Goal: Find specific page/section: Find specific page/section

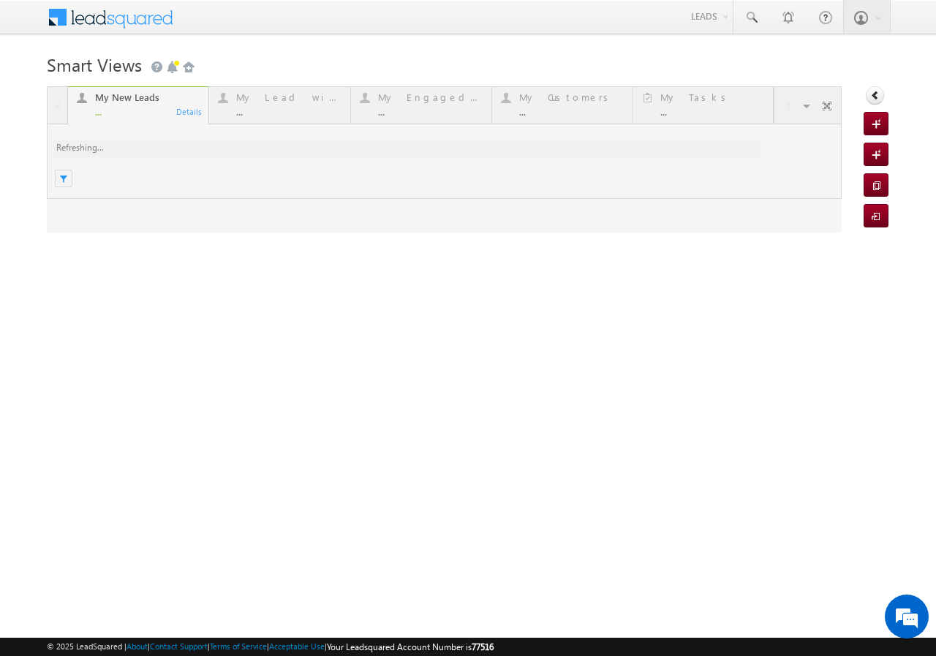
drag, startPoint x: 733, startPoint y: 97, endPoint x: 736, endPoint y: 118, distance: 20.7
click at [736, 118] on div at bounding box center [444, 159] width 795 height 146
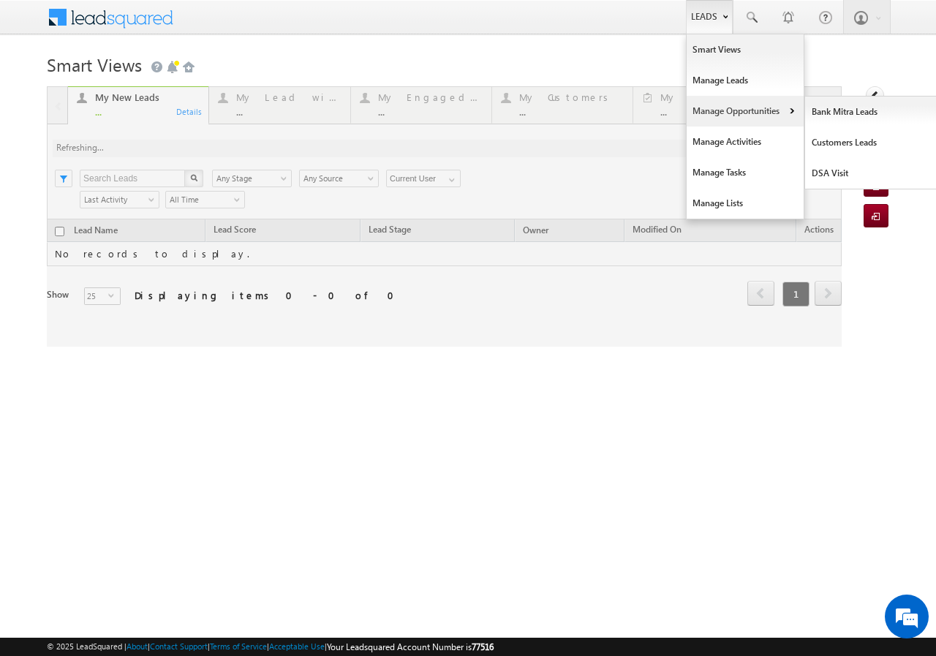
click at [730, 106] on link "Manage Opportunities" at bounding box center [745, 111] width 117 height 31
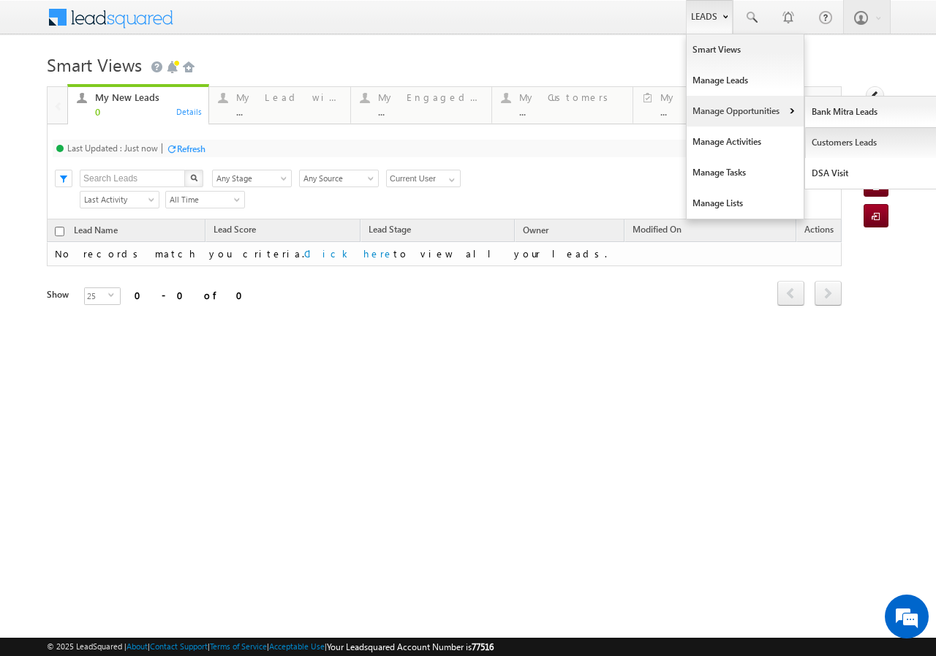
click at [843, 138] on link "Customers Leads" at bounding box center [872, 142] width 134 height 31
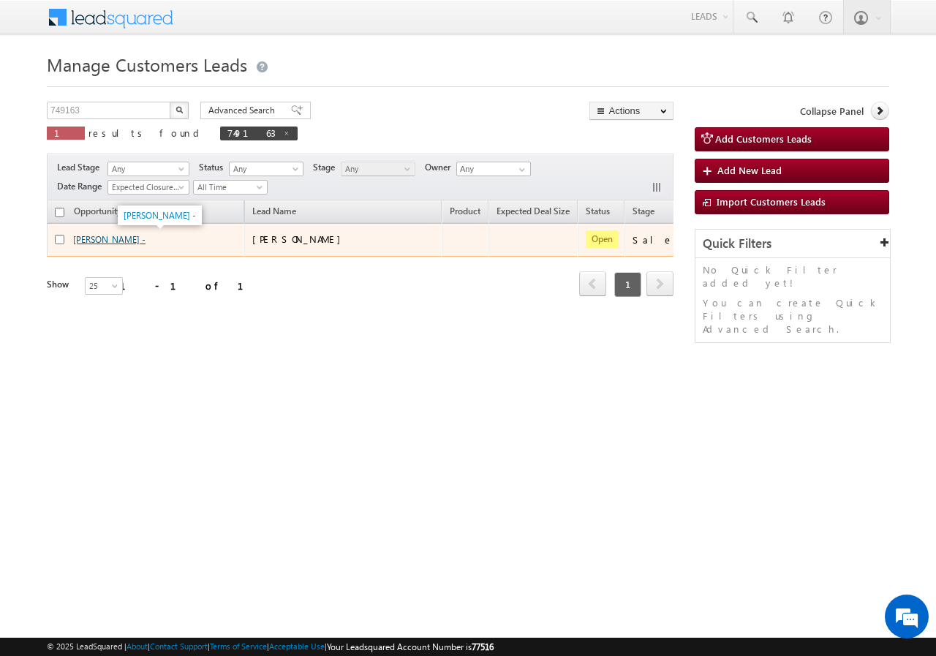
click at [98, 238] on link "[PERSON_NAME] -" at bounding box center [109, 239] width 72 height 11
